Goal: Complete application form: Complete application form

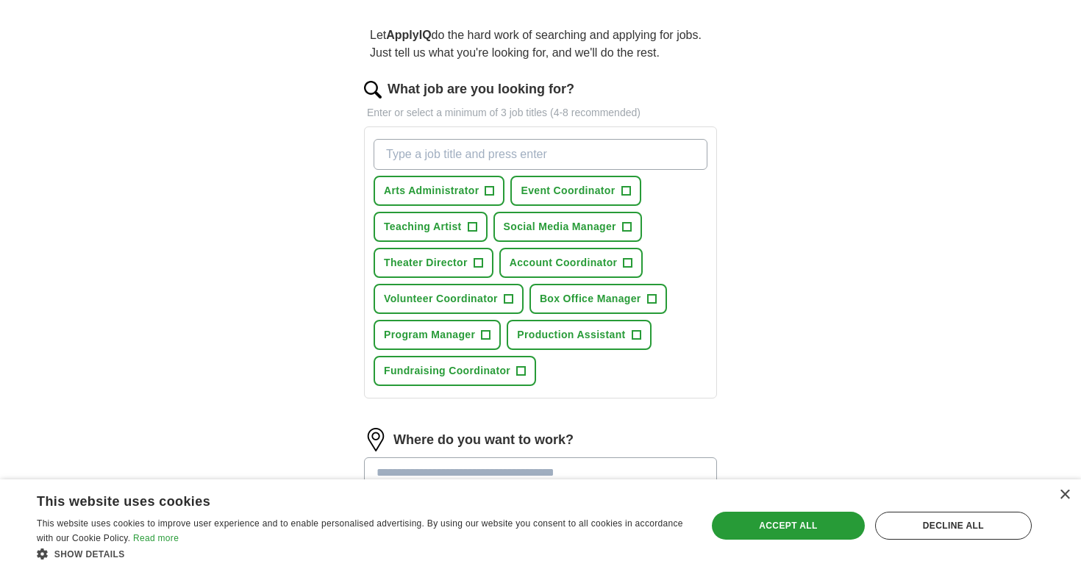
scroll to position [122, 0]
click at [492, 188] on span "+" at bounding box center [489, 191] width 9 height 12
click at [479, 257] on span "+" at bounding box center [478, 263] width 9 height 12
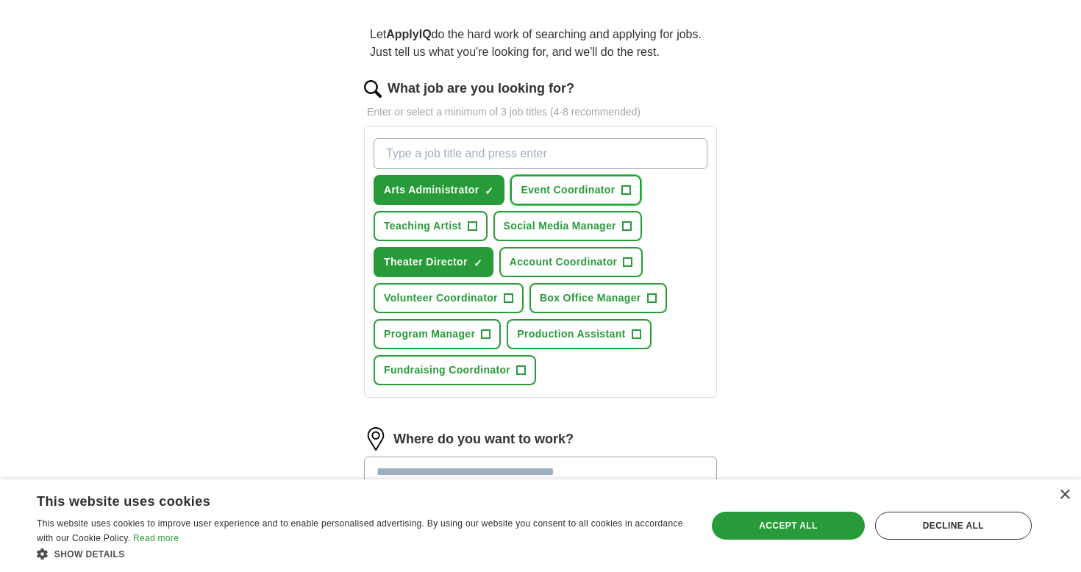
click at [627, 192] on span "+" at bounding box center [625, 191] width 9 height 12
click at [628, 224] on span "+" at bounding box center [626, 227] width 9 height 12
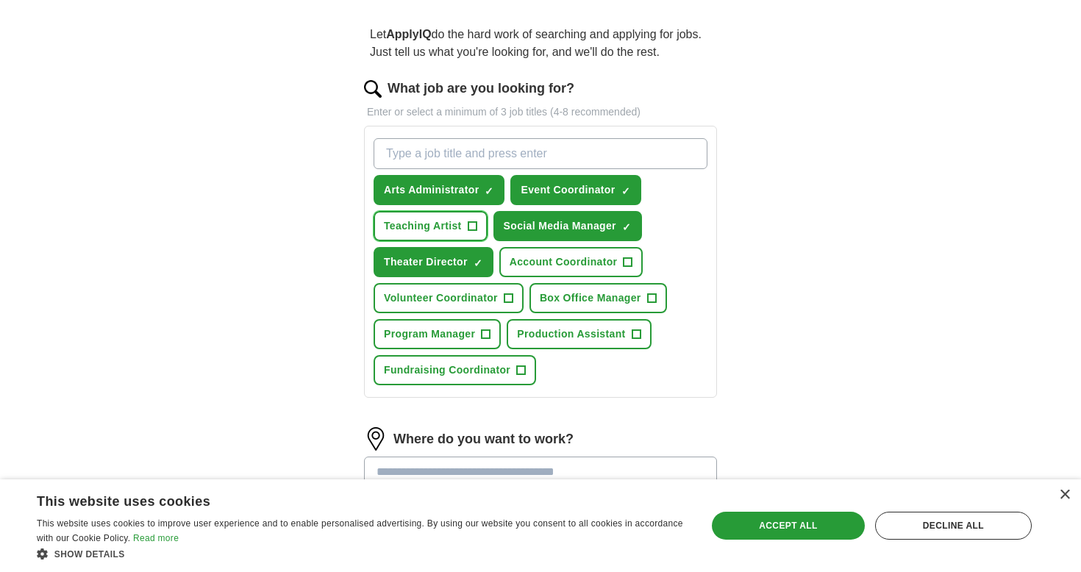
click at [435, 224] on span "Teaching Artist" at bounding box center [423, 225] width 78 height 15
click at [483, 304] on span "Volunteer Coordinator" at bounding box center [441, 297] width 114 height 15
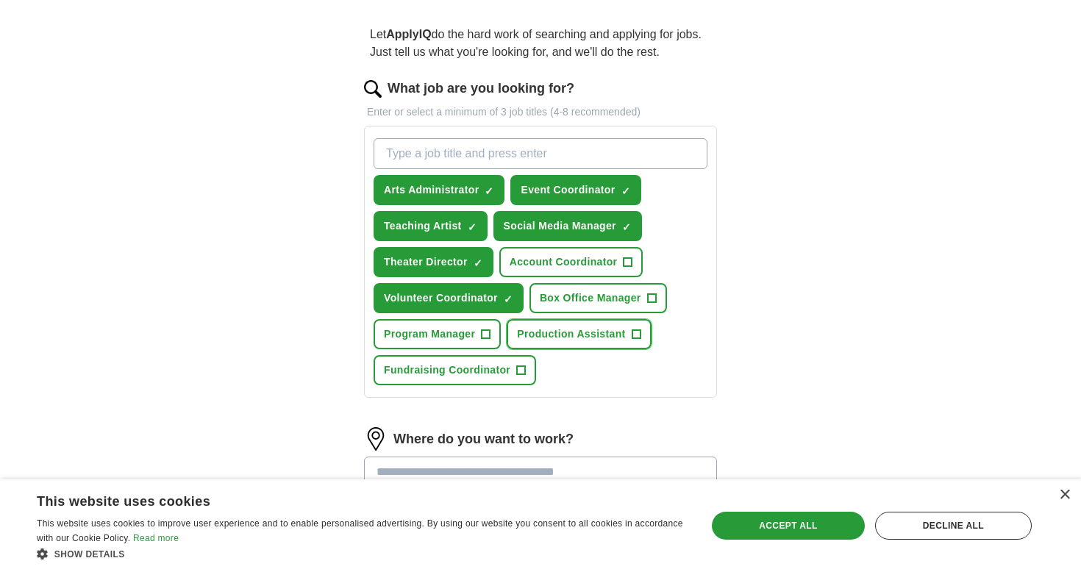
click at [578, 335] on span "Production Assistant" at bounding box center [571, 333] width 108 height 15
click at [606, 307] on button "Box Office Manager +" at bounding box center [598, 298] width 138 height 30
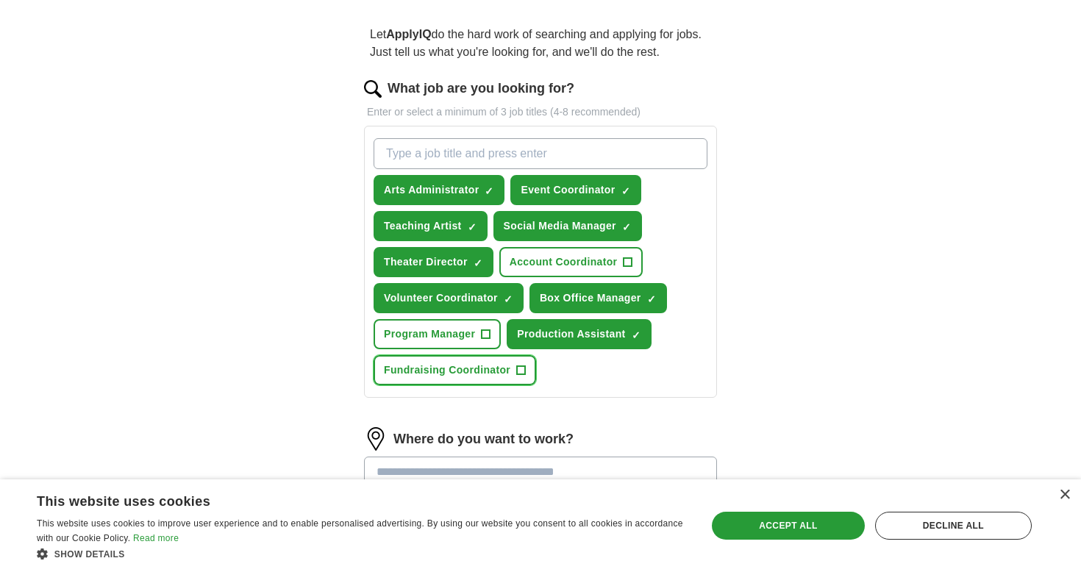
click at [510, 375] on button "Fundraising Coordinator +" at bounding box center [455, 370] width 163 height 30
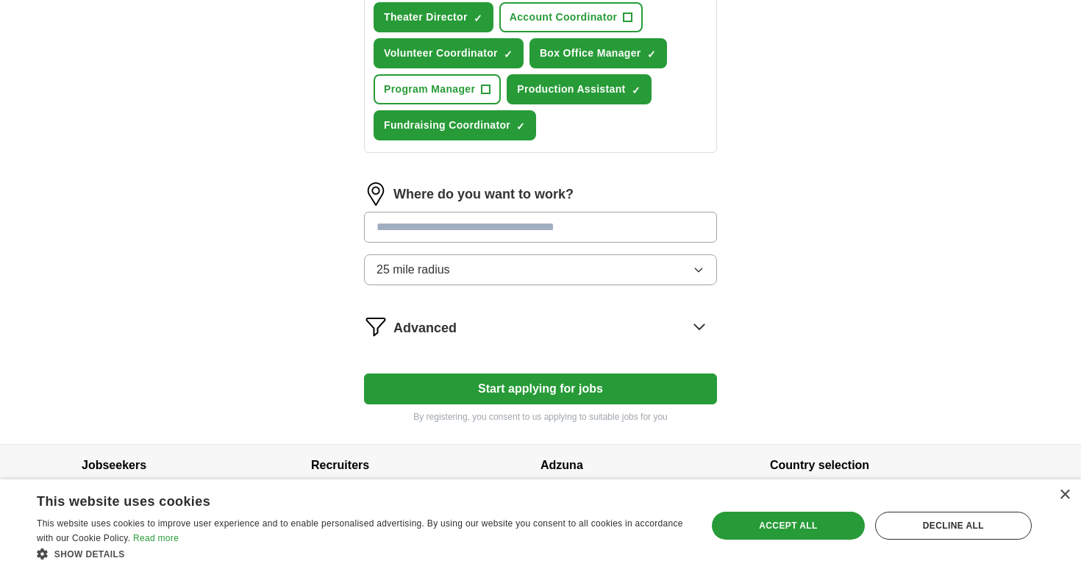
click at [502, 276] on button "25 mile radius" at bounding box center [540, 269] width 353 height 31
click at [443, 240] on input at bounding box center [540, 227] width 353 height 31
type input "**********"
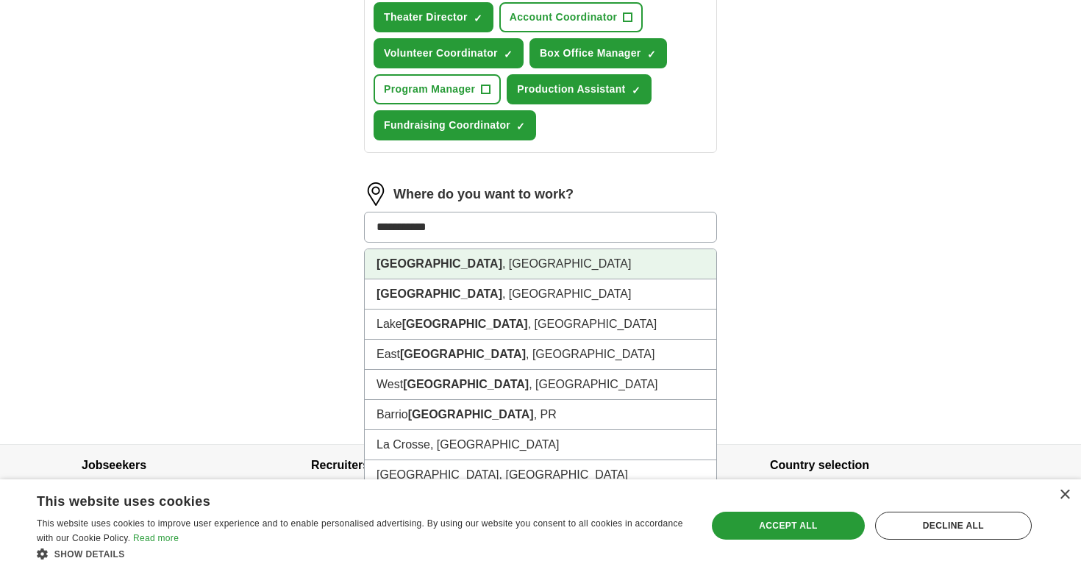
click at [443, 266] on strong "Los Angeles" at bounding box center [439, 263] width 126 height 13
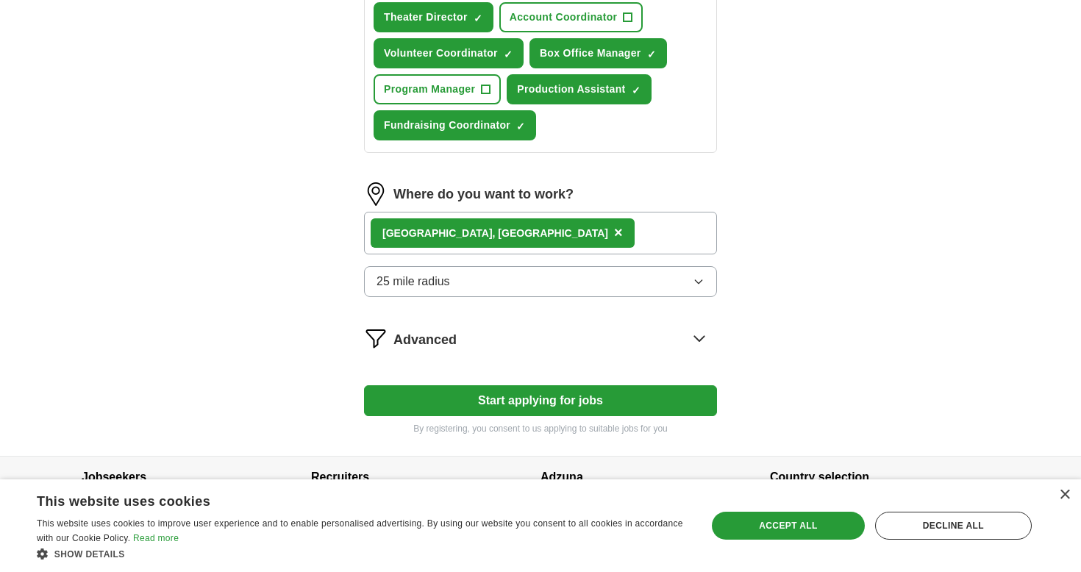
click at [287, 307] on div "ApplyIQ Let ApplyIQ do the hard work of searching and applying for jobs. Just t…" at bounding box center [540, 67] width 941 height 778
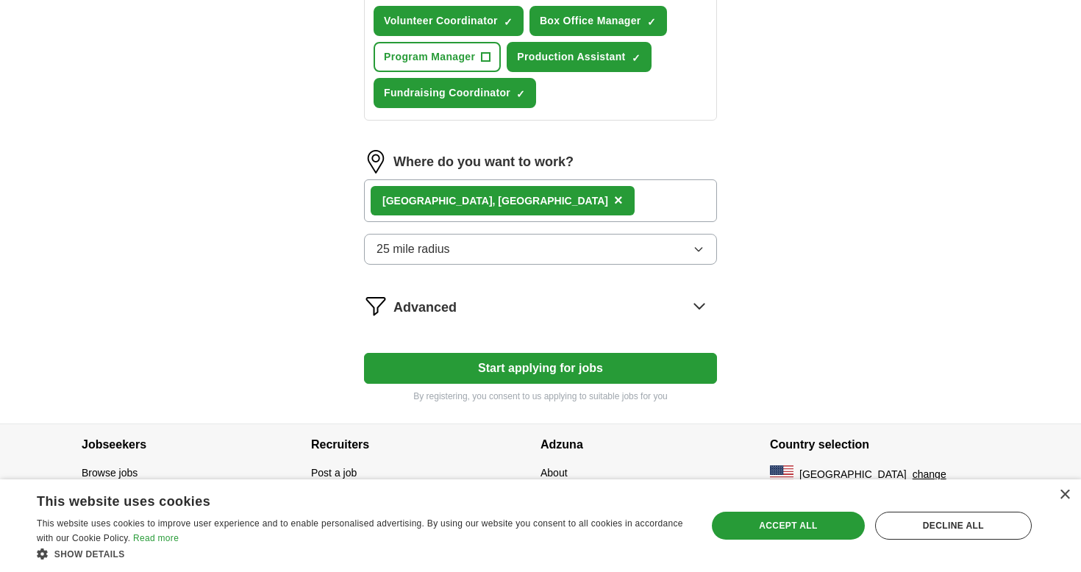
click at [695, 307] on icon at bounding box center [700, 306] width 24 height 24
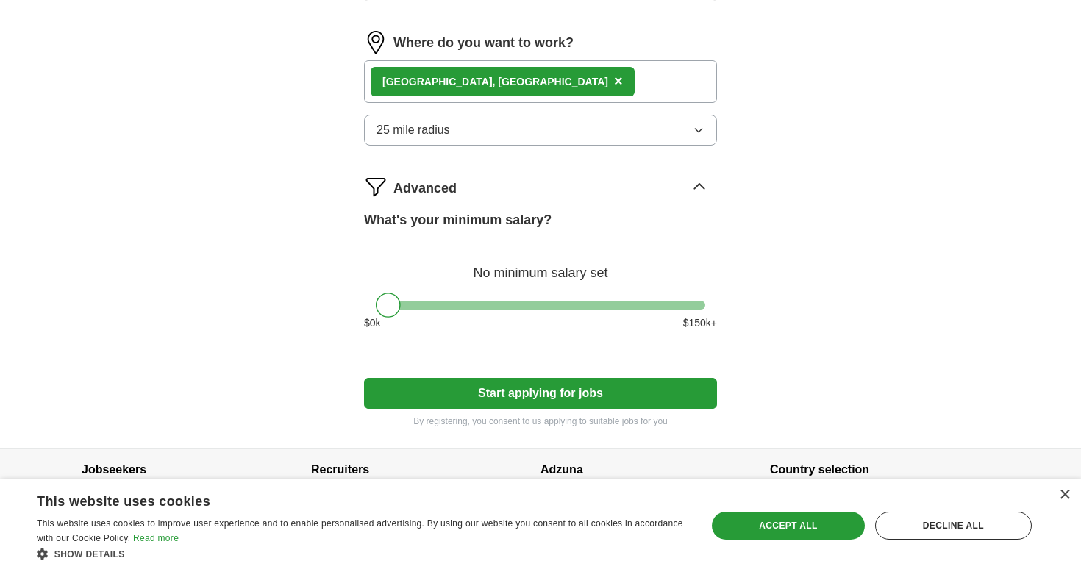
scroll to position [543, 0]
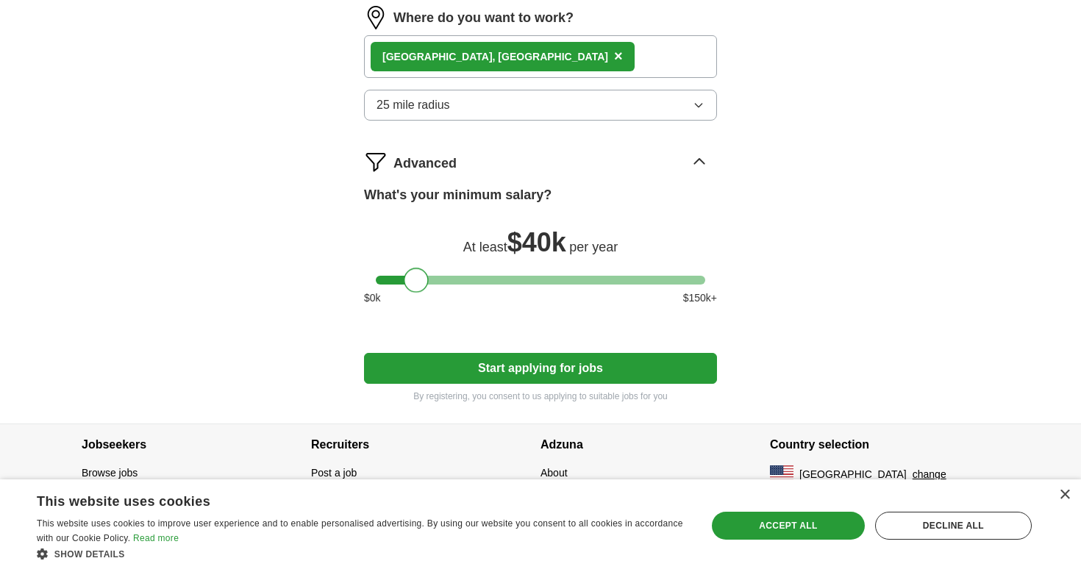
drag, startPoint x: 378, startPoint y: 282, endPoint x: 406, endPoint y: 285, distance: 28.1
click at [406, 285] on div at bounding box center [416, 280] width 25 height 25
click at [476, 366] on button "Start applying for jobs" at bounding box center [540, 368] width 353 height 31
select select "**"
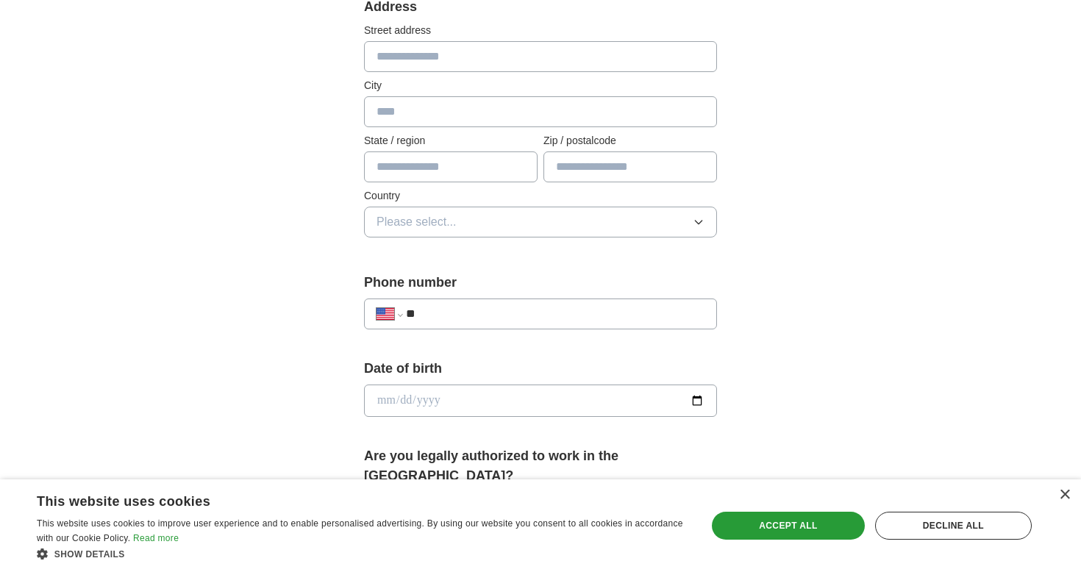
scroll to position [325, 0]
click at [430, 103] on input "text" at bounding box center [540, 109] width 353 height 31
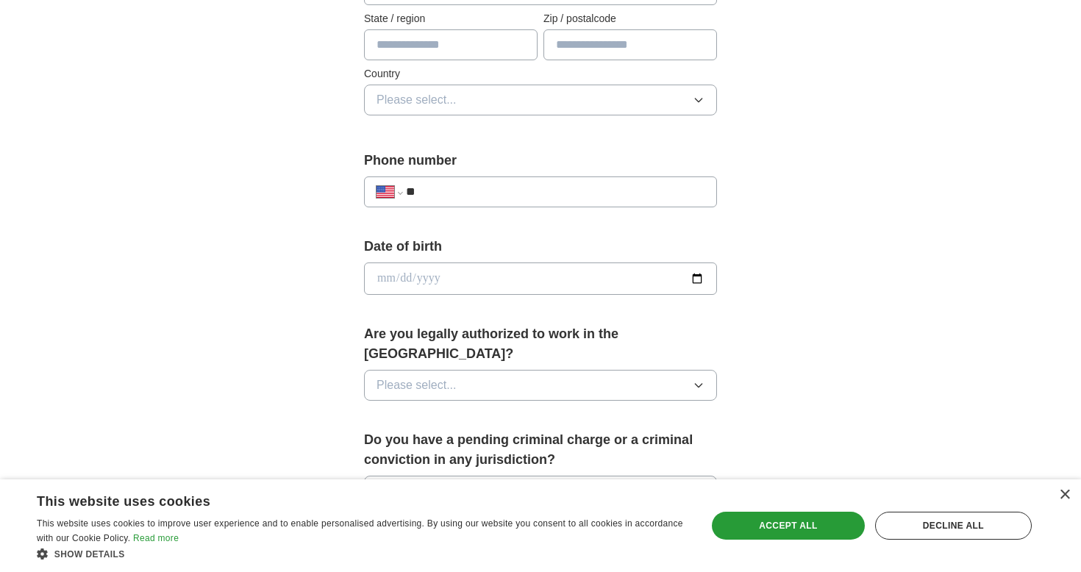
click at [464, 196] on input "**" at bounding box center [555, 192] width 299 height 18
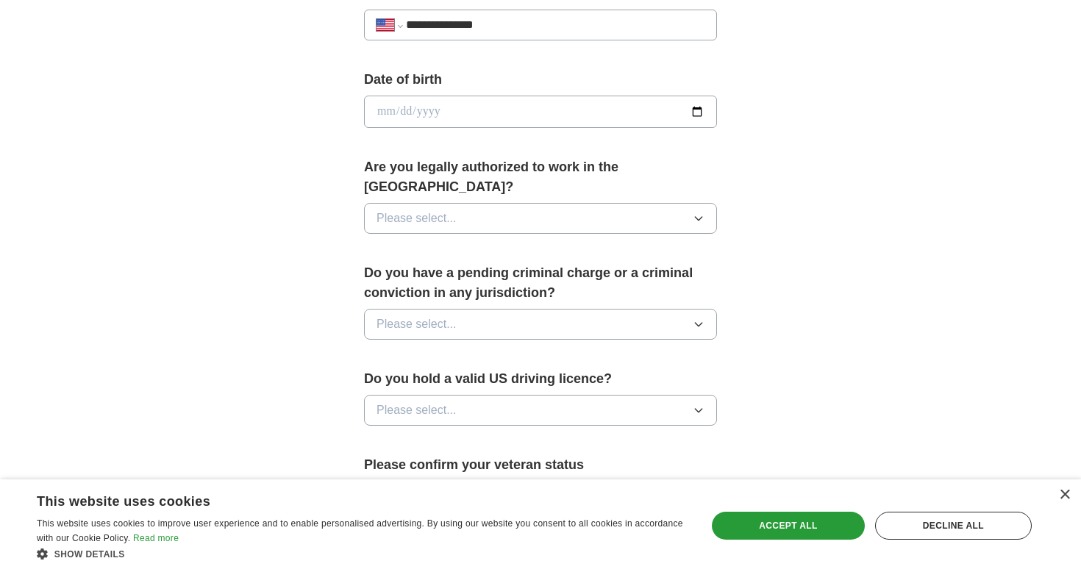
type input "**********"
click at [529, 209] on button "Please select..." at bounding box center [540, 218] width 353 height 31
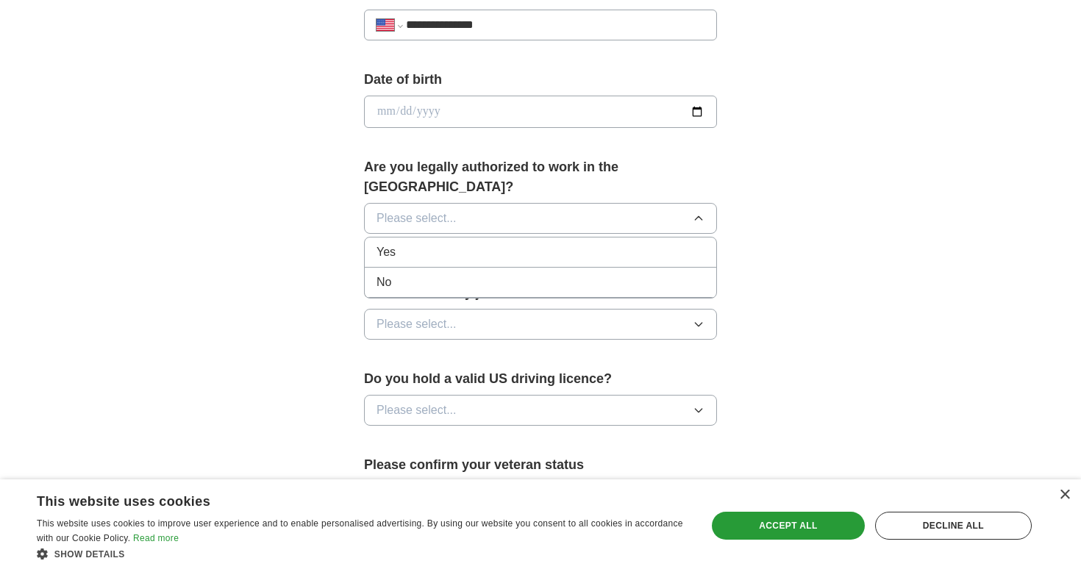
click at [468, 243] on div "Yes" at bounding box center [540, 252] width 328 height 18
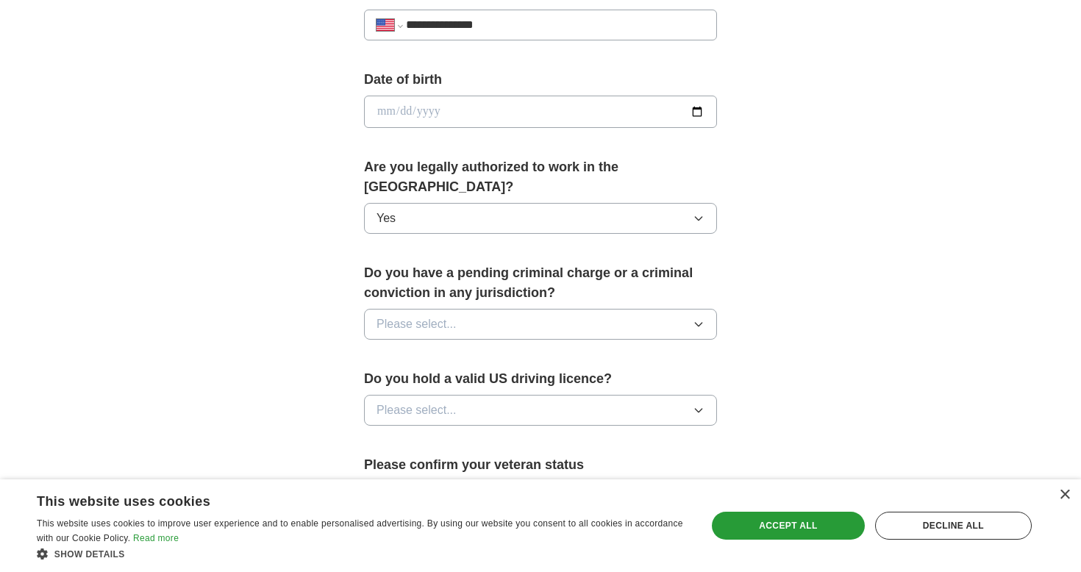
click at [468, 309] on button "Please select..." at bounding box center [540, 324] width 353 height 31
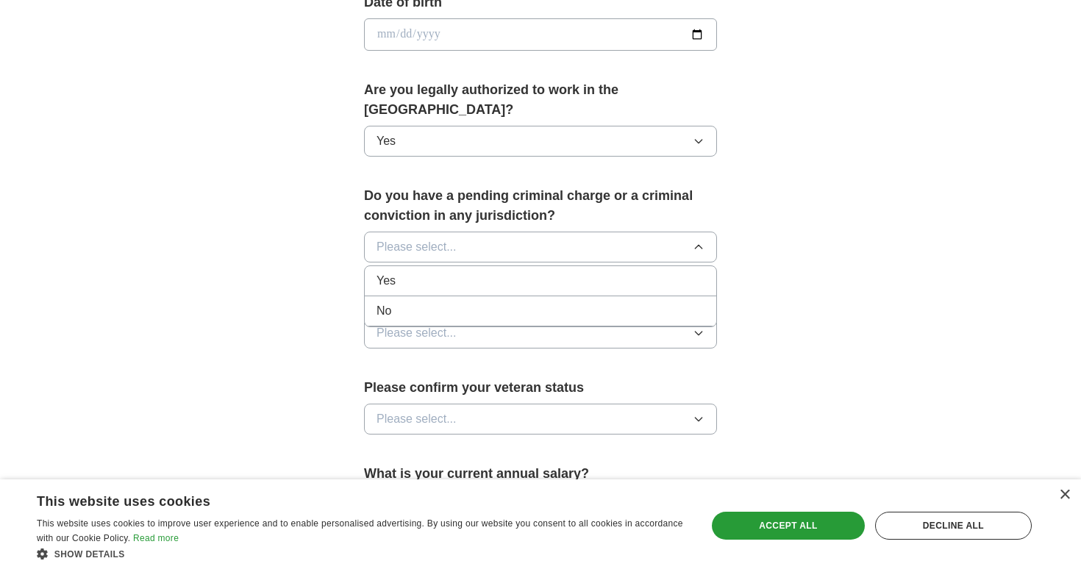
click at [443, 302] on div "No" at bounding box center [540, 311] width 328 height 18
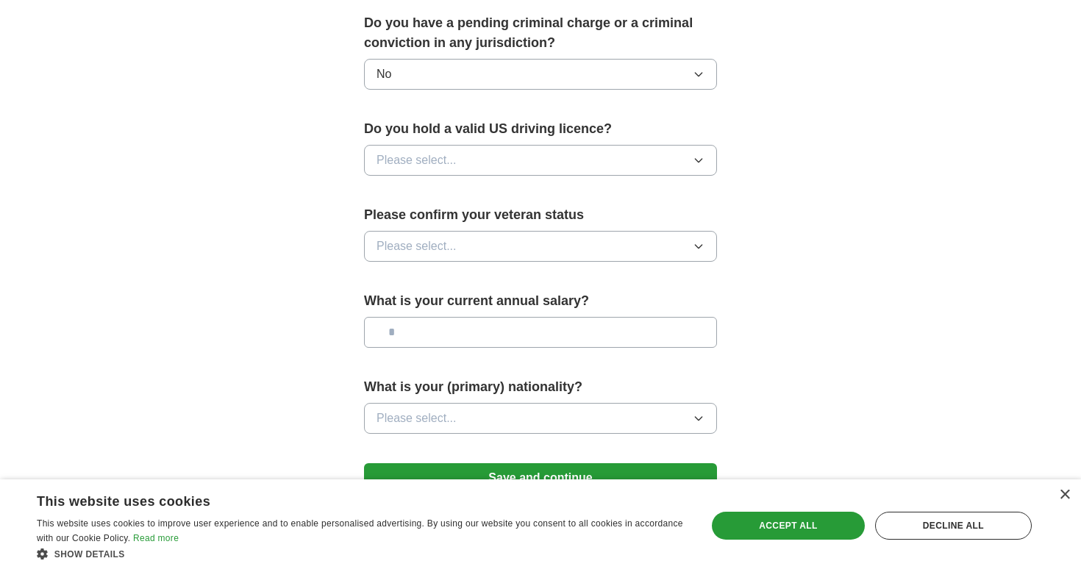
scroll to position [882, 0]
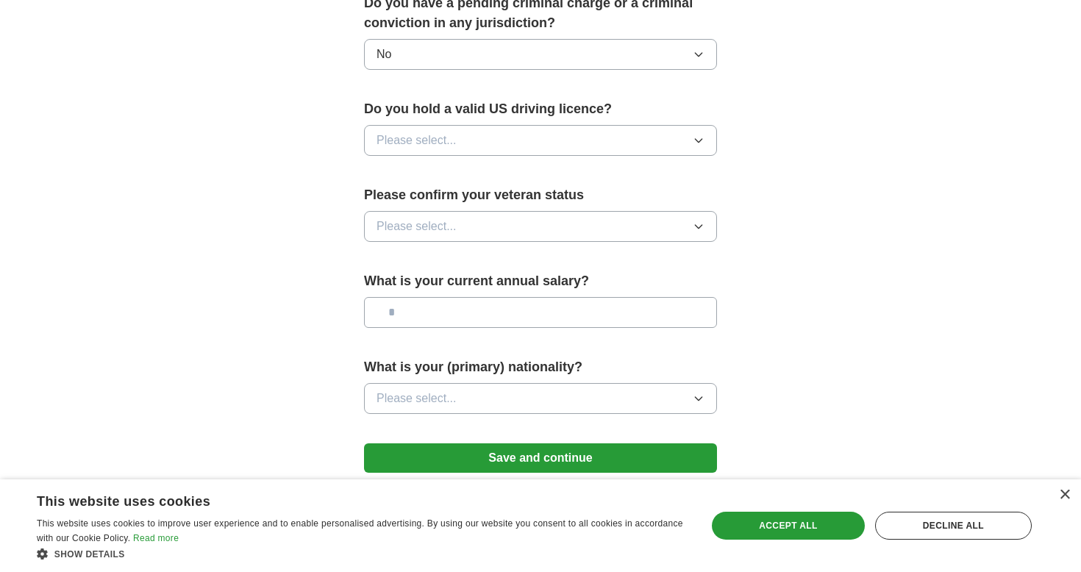
click at [474, 125] on button "Please select..." at bounding box center [540, 140] width 353 height 31
click at [420, 165] on div "Yes" at bounding box center [540, 174] width 328 height 18
click at [431, 218] on span "Please select..." at bounding box center [416, 227] width 80 height 18
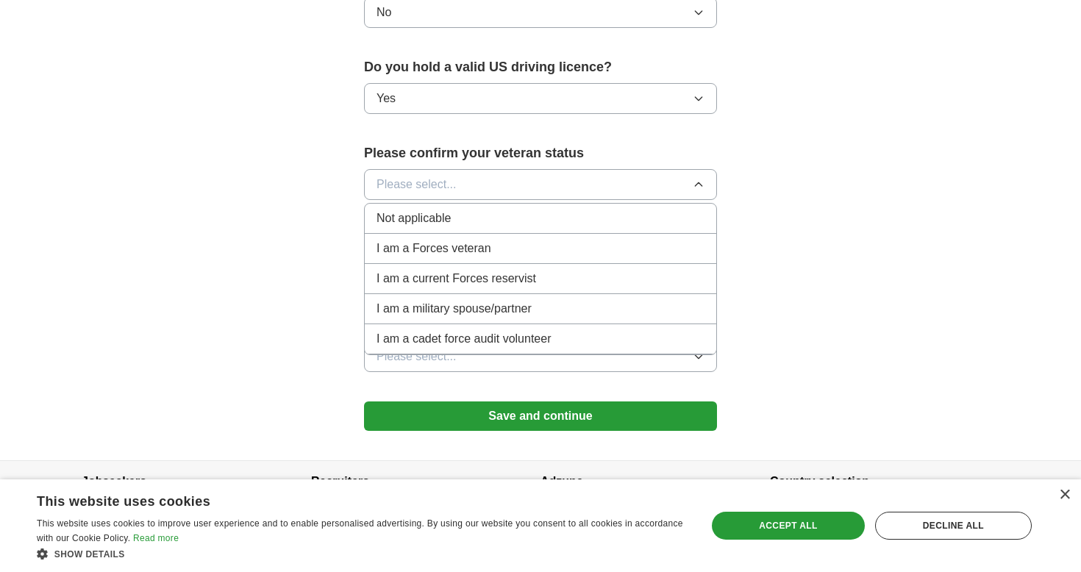
scroll to position [939, 0]
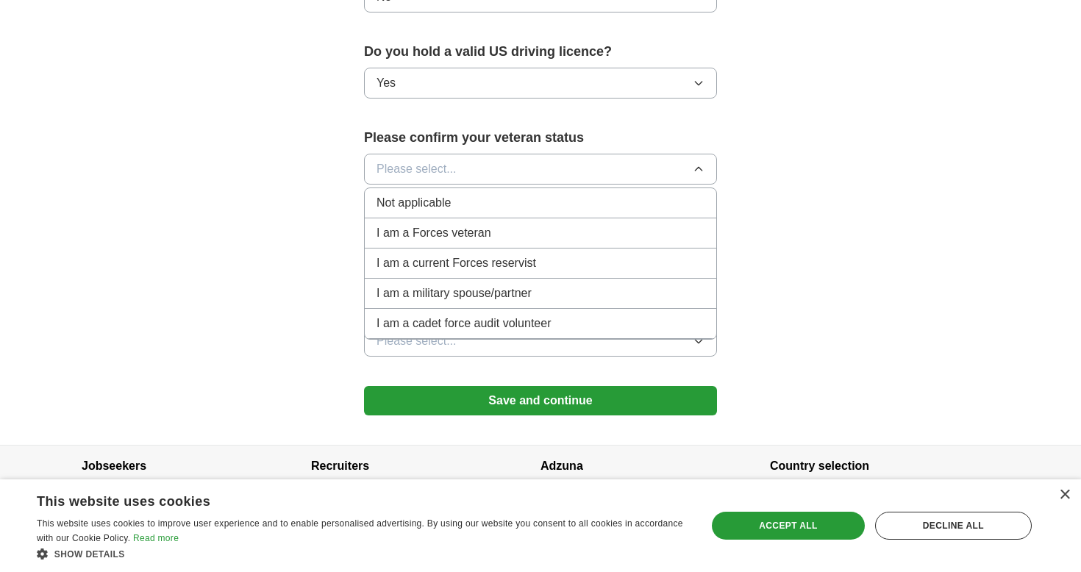
click at [444, 194] on span "Not applicable" at bounding box center [413, 203] width 74 height 18
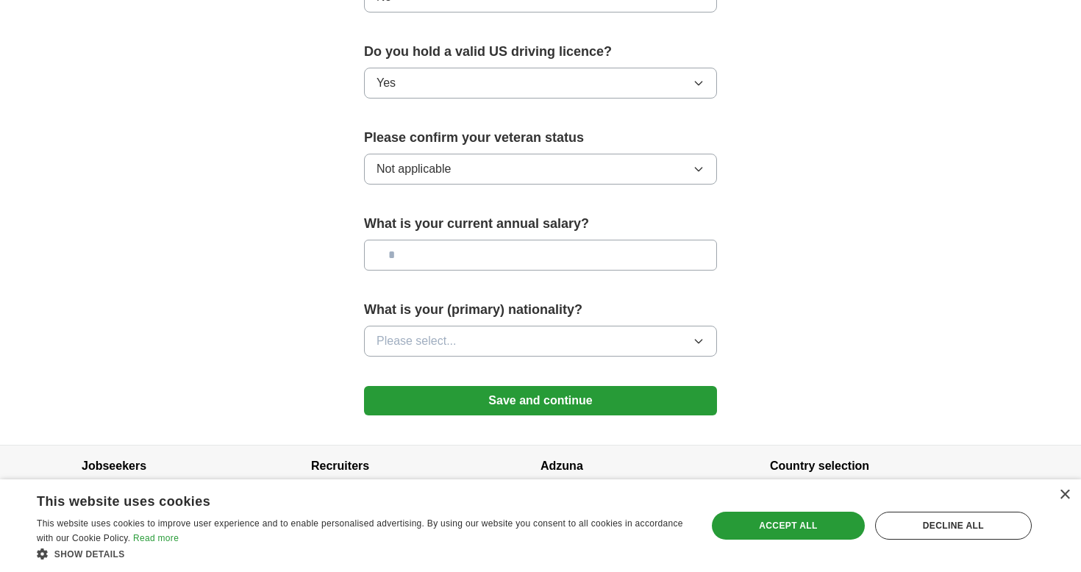
click at [433, 240] on input "text" at bounding box center [540, 255] width 353 height 31
click at [444, 386] on button "Save and continue" at bounding box center [540, 400] width 353 height 29
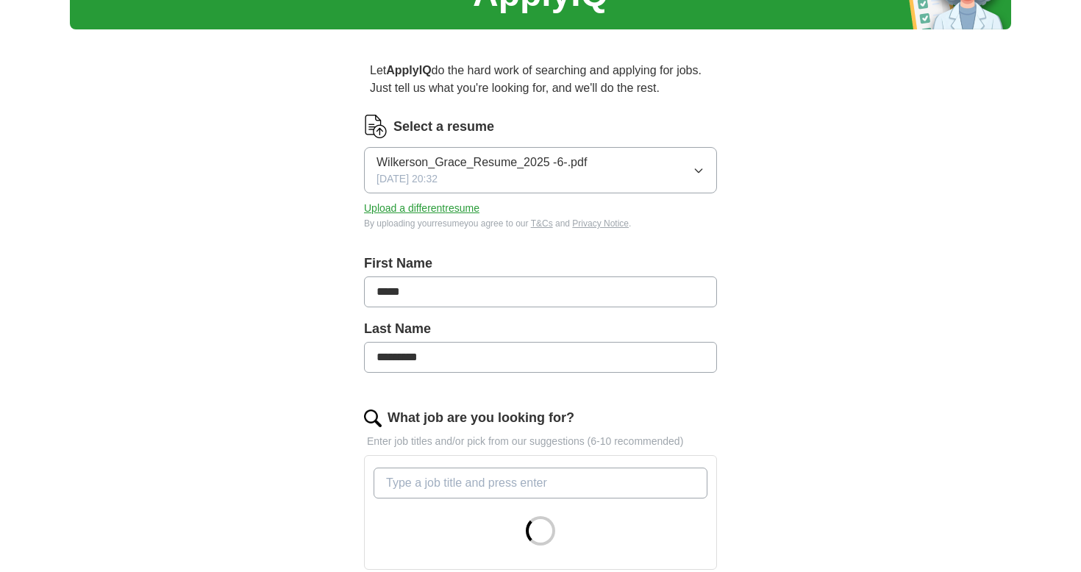
scroll to position [100, 0]
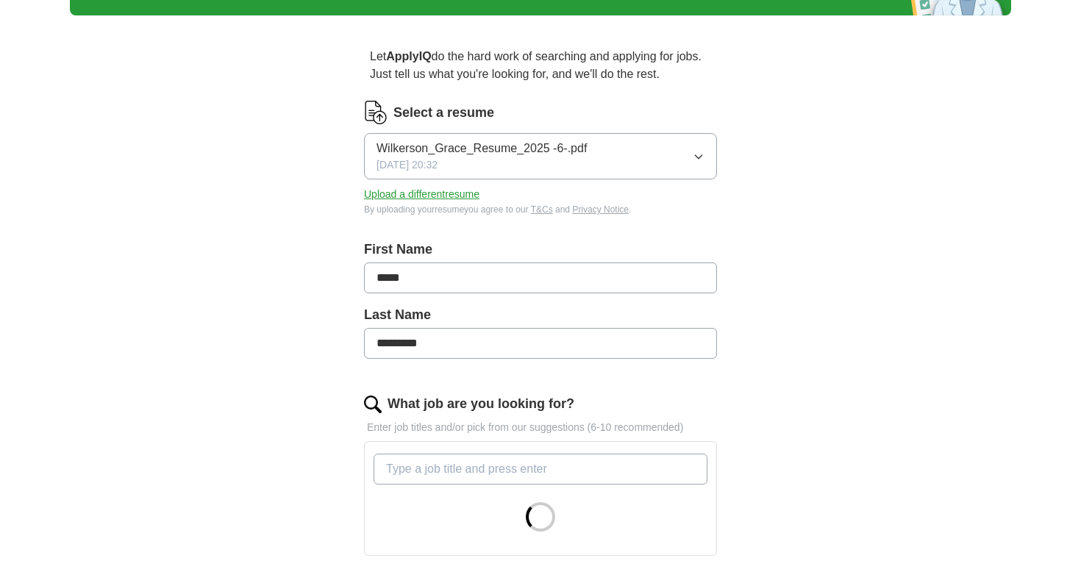
click at [696, 159] on icon "button" at bounding box center [699, 157] width 12 height 12
click at [321, 195] on div "Let ApplyIQ do the hard work of searching and applying for jobs. Just tell us w…" at bounding box center [540, 457] width 471 height 861
click at [395, 194] on button "Upload a different resume" at bounding box center [421, 194] width 115 height 15
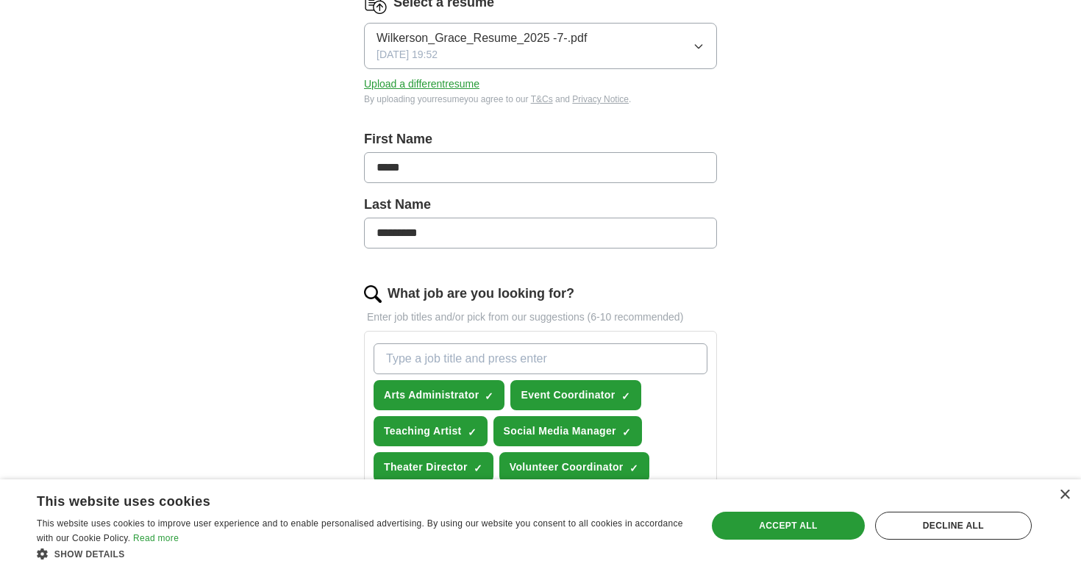
scroll to position [482, 0]
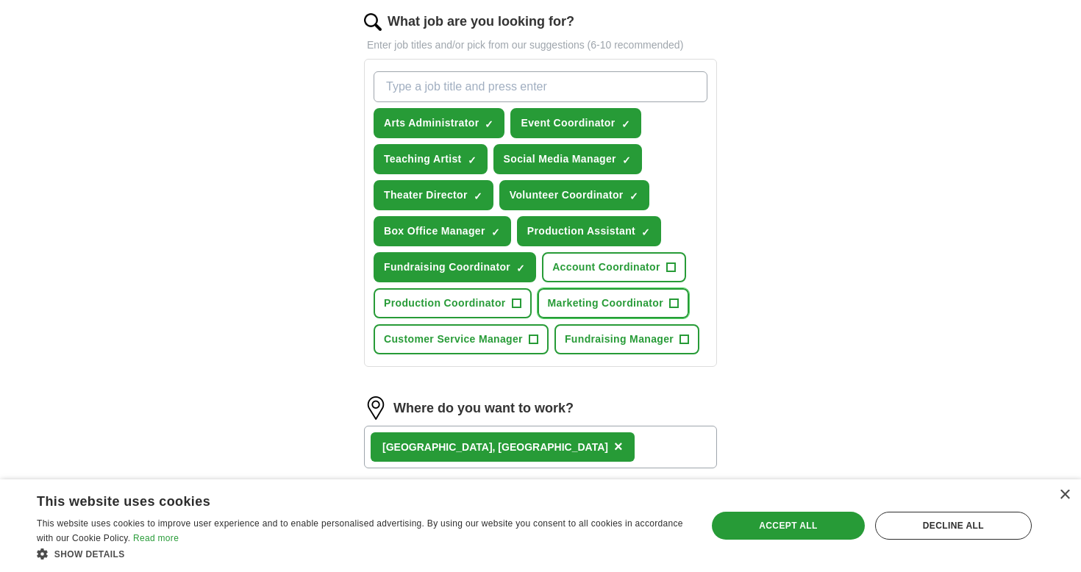
click at [574, 306] on span "Marketing Coordinator" at bounding box center [605, 303] width 115 height 15
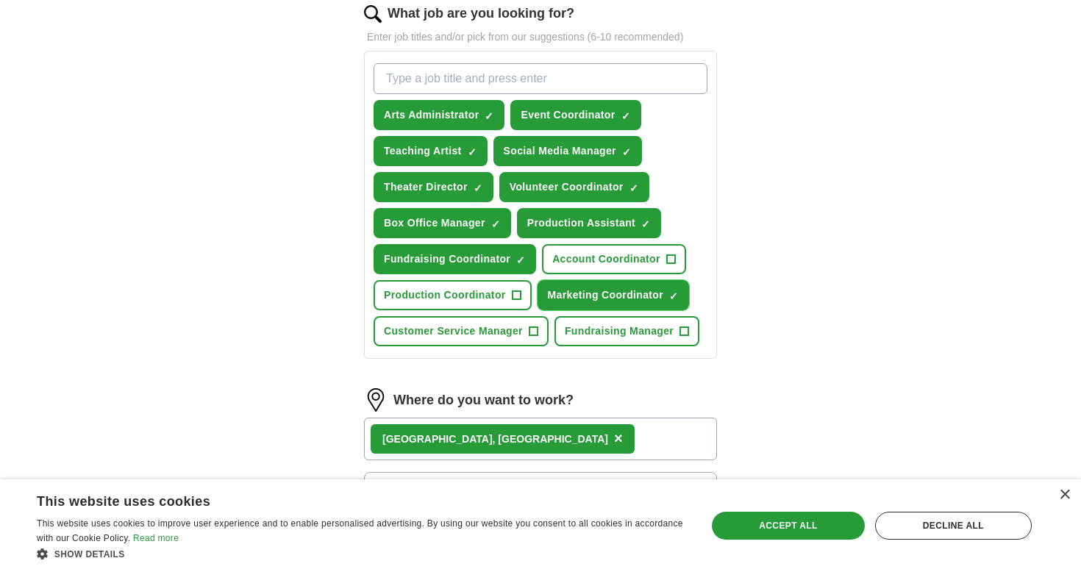
scroll to position [758, 0]
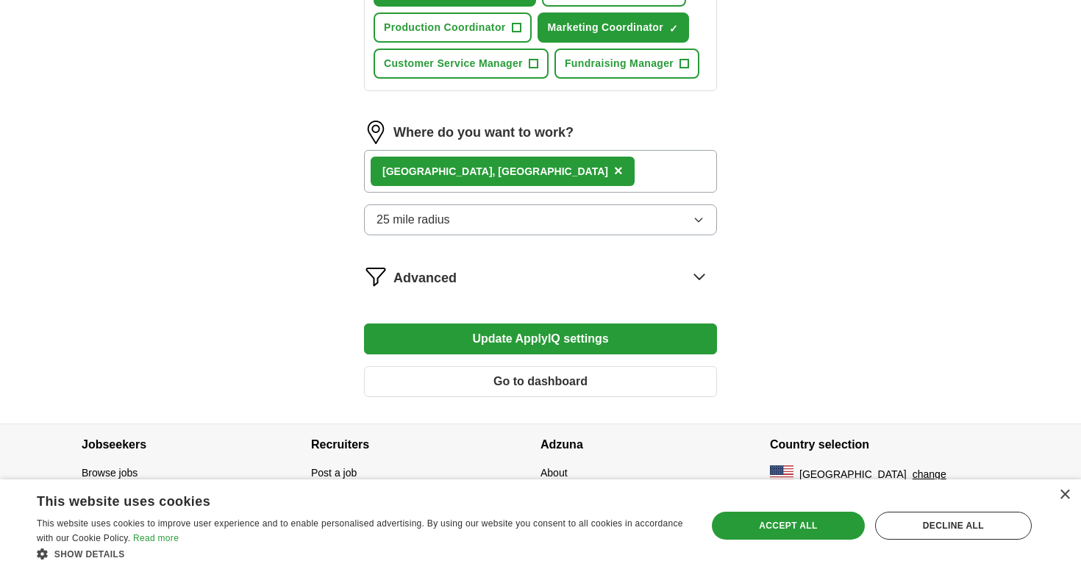
click at [427, 324] on button "Update ApplyIQ settings" at bounding box center [540, 339] width 353 height 31
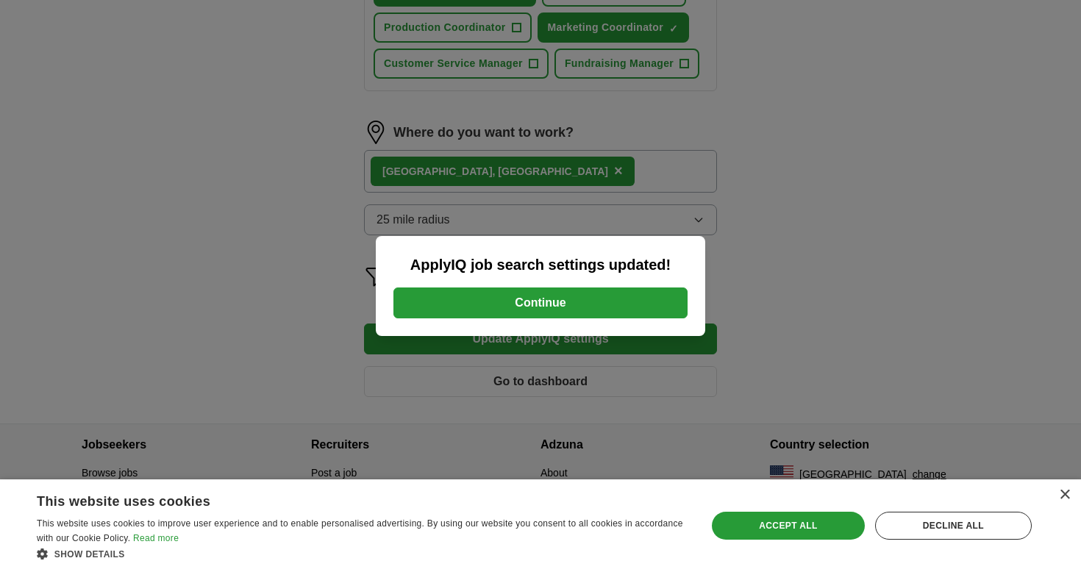
click at [514, 309] on button "Continue" at bounding box center [540, 303] width 294 height 31
